Goal: Task Accomplishment & Management: Use online tool/utility

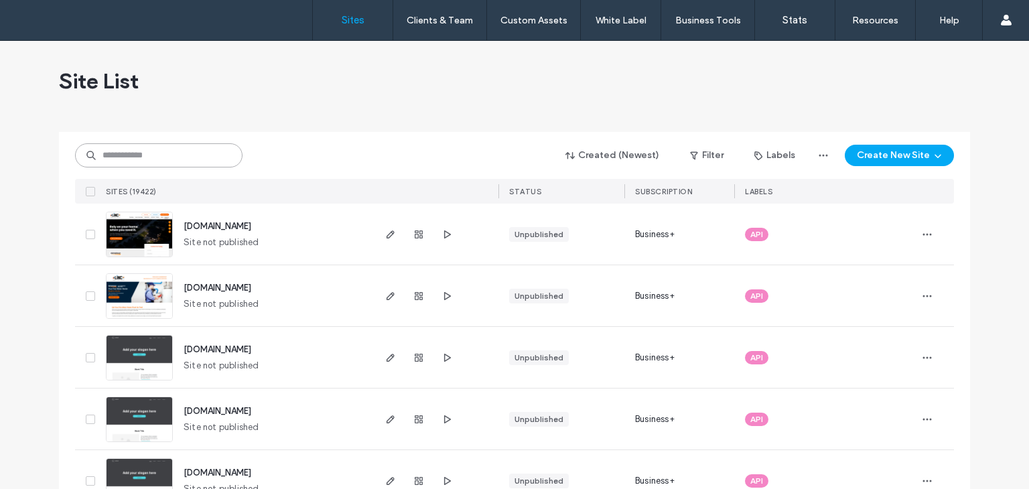
click at [145, 155] on input at bounding box center [158, 155] width 167 height 24
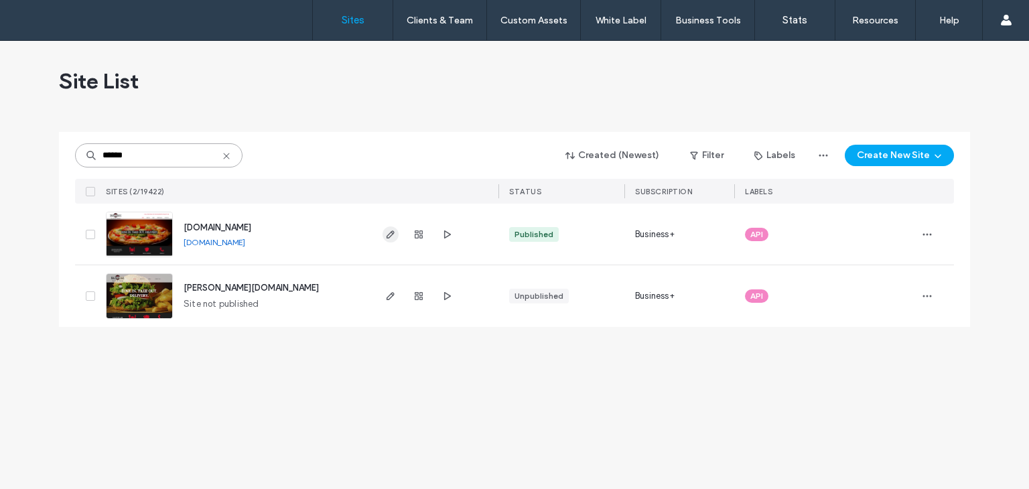
type input "******"
click at [386, 235] on use "button" at bounding box center [390, 234] width 8 height 8
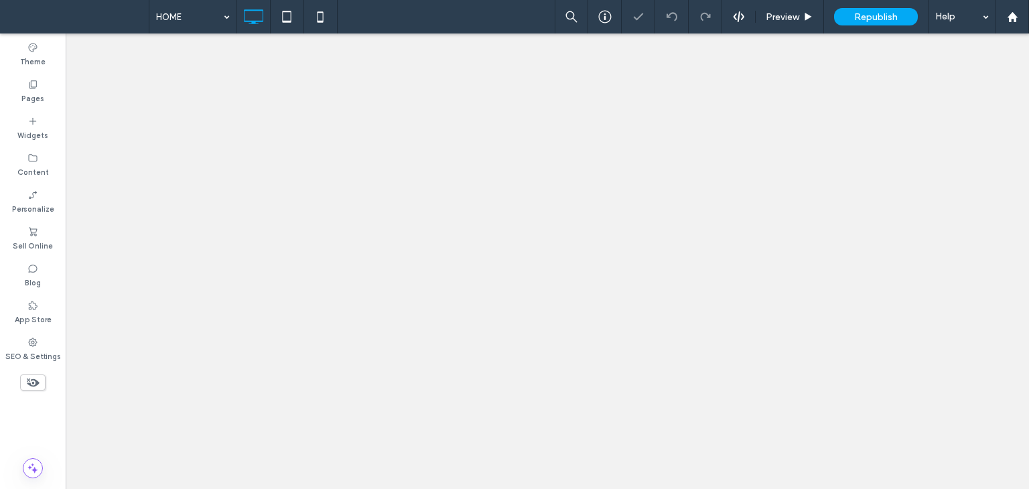
click at [31, 340] on icon at bounding box center [32, 342] width 11 height 11
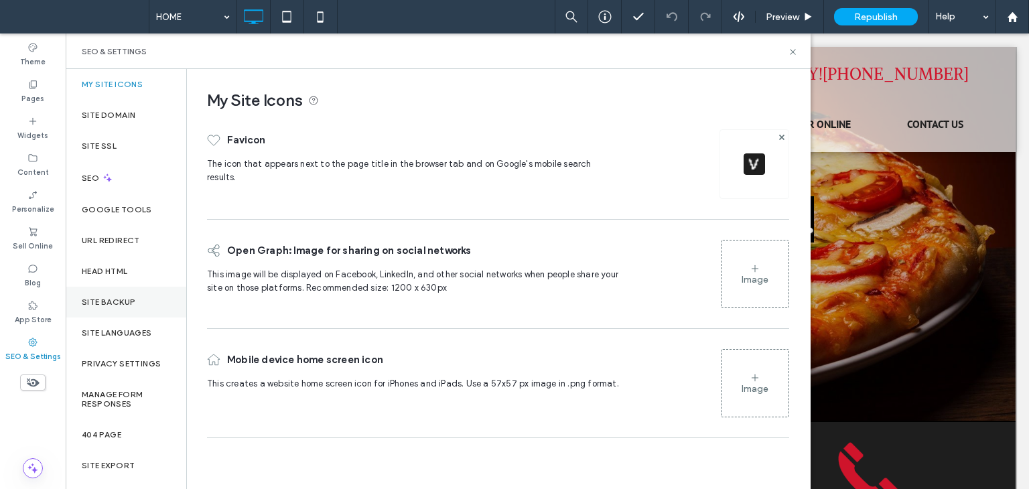
scroll to position [32, 0]
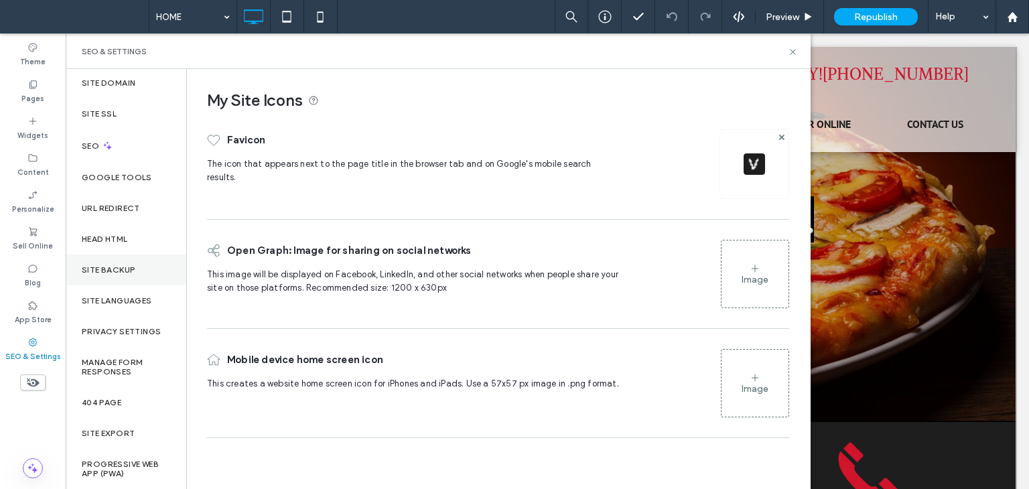
click at [115, 269] on label "Site Backup" at bounding box center [109, 269] width 54 height 9
